Goal: Task Accomplishment & Management: Manage account settings

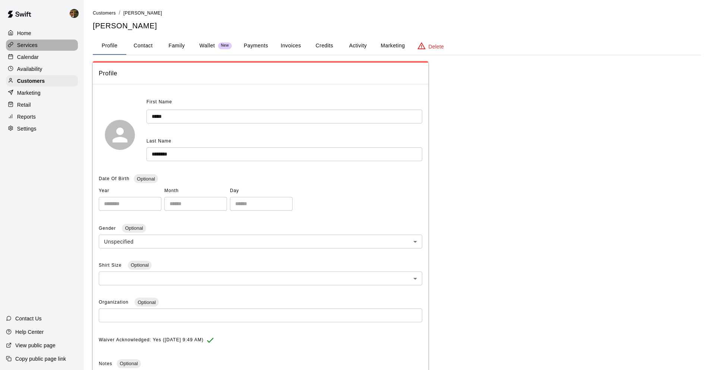
click at [36, 50] on div "Services" at bounding box center [42, 45] width 72 height 11
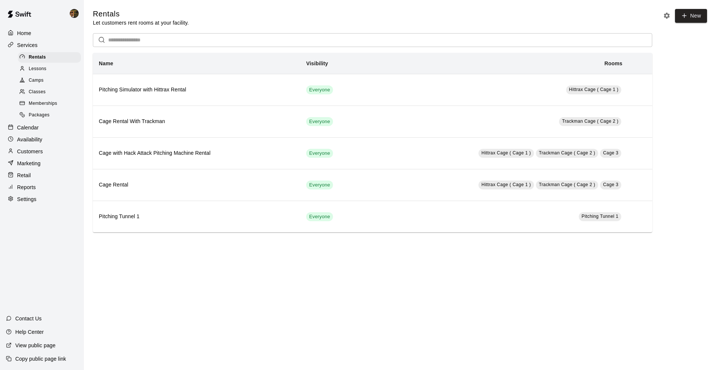
click at [21, 122] on div "Calendar" at bounding box center [42, 127] width 72 height 11
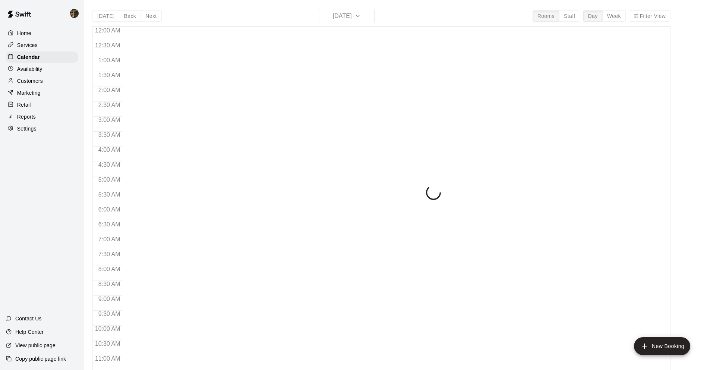
scroll to position [365, 0]
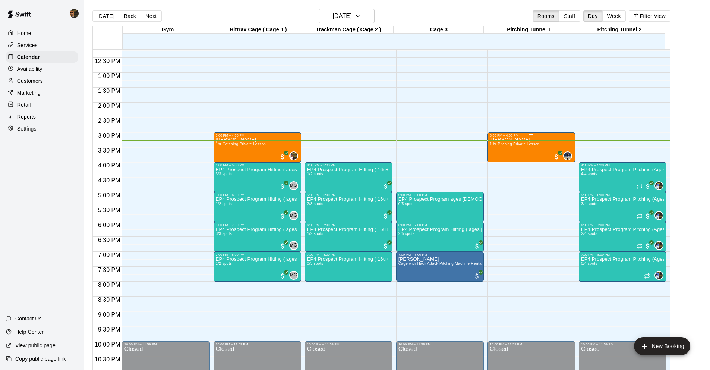
click at [564, 145] on div "Adam Rivera 1 hr Pitching Private Lesson 0" at bounding box center [531, 322] width 83 height 370
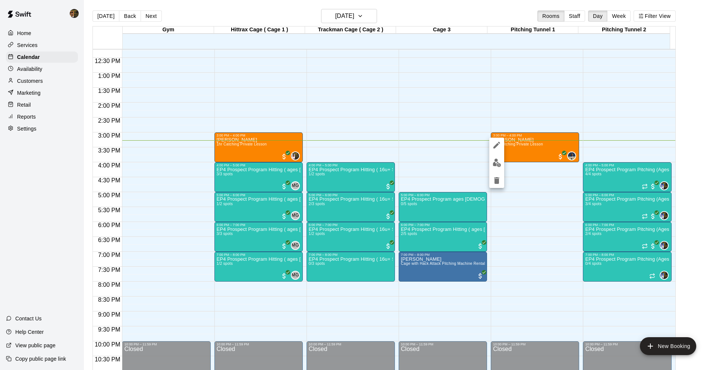
click at [496, 163] on img "edit" at bounding box center [497, 162] width 9 height 9
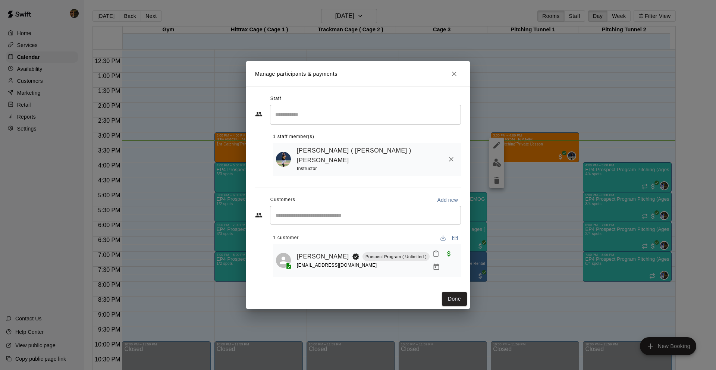
click at [460, 166] on div "Julio ( Ricky ) Eusebio Instructor" at bounding box center [367, 159] width 188 height 33
click at [452, 163] on icon "Remove" at bounding box center [450, 158] width 7 height 7
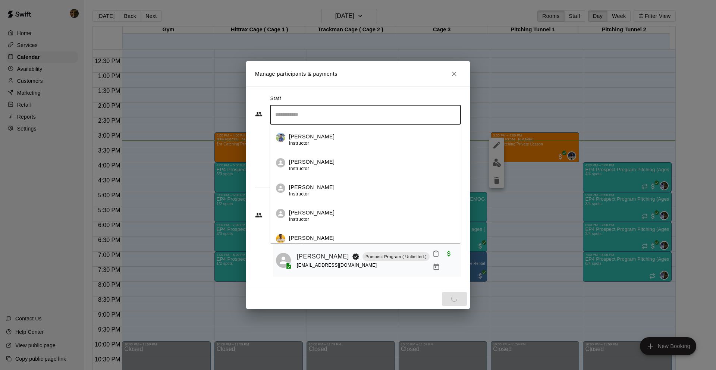
click at [392, 118] on input "Search staff" at bounding box center [365, 114] width 184 height 13
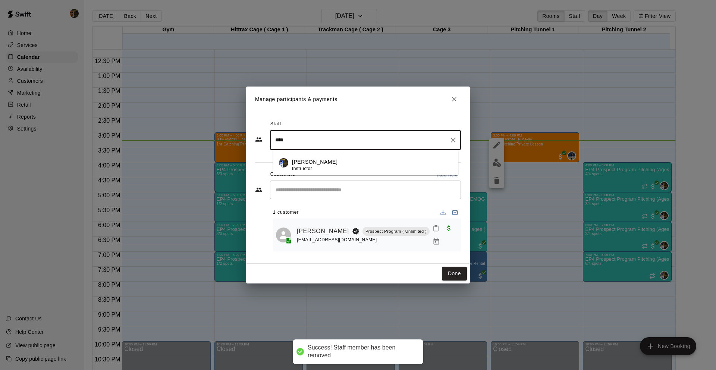
click at [380, 158] on li "Mariel Checo Instructor" at bounding box center [365, 162] width 185 height 25
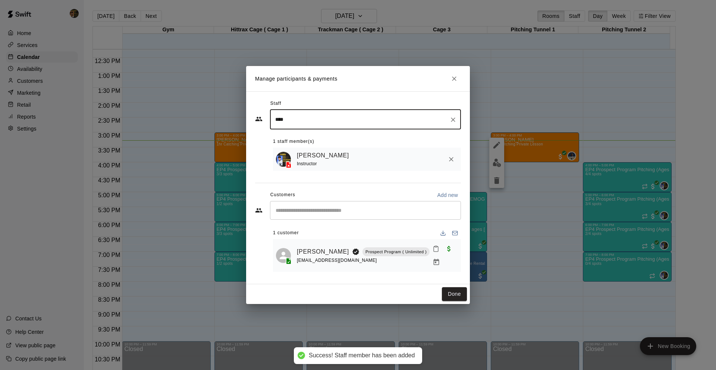
type input "****"
click at [455, 298] on div "Done" at bounding box center [358, 294] width 224 height 20
click at [453, 290] on button "Done" at bounding box center [454, 294] width 25 height 14
